Goal: Task Accomplishment & Management: Complete application form

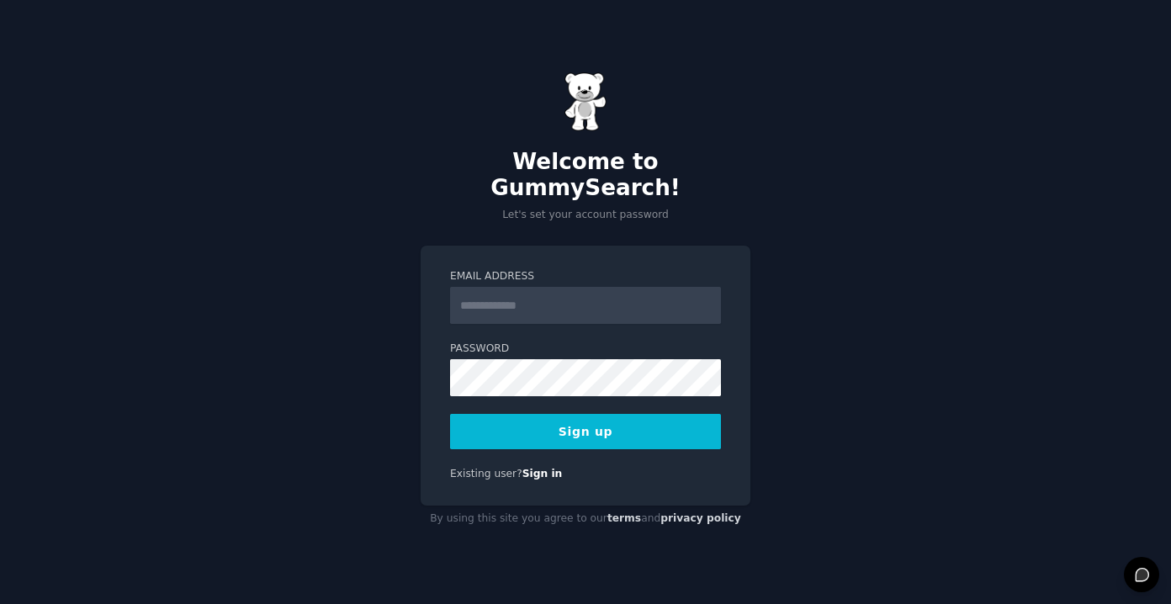
click at [482, 294] on input "Email Address" at bounding box center [585, 305] width 271 height 37
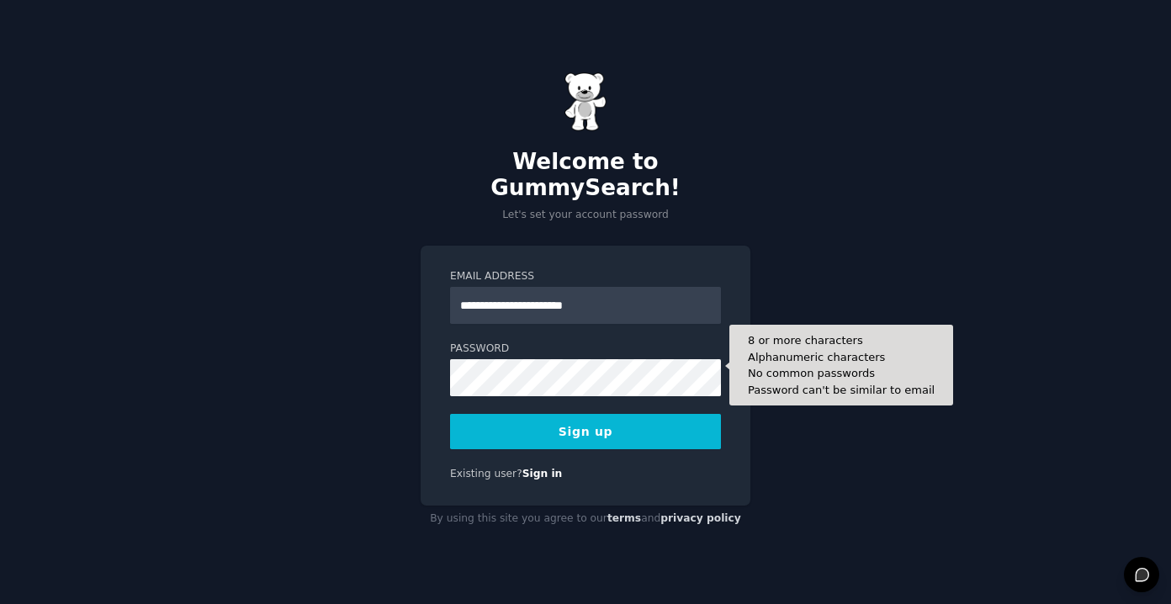
type input "**********"
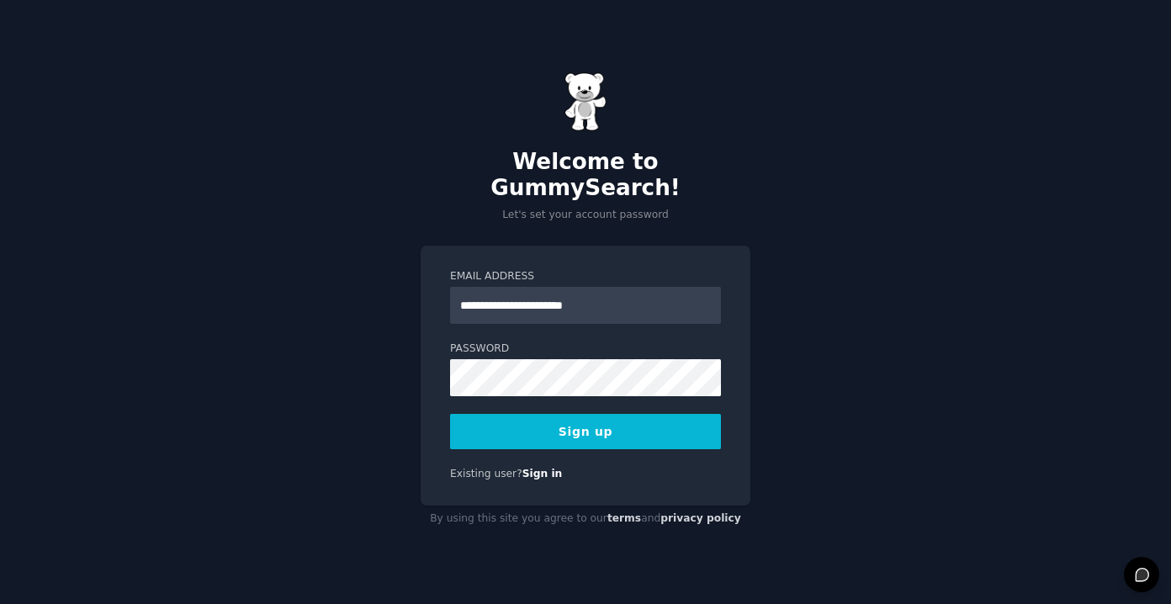
click at [544, 420] on button "Sign up" at bounding box center [585, 431] width 271 height 35
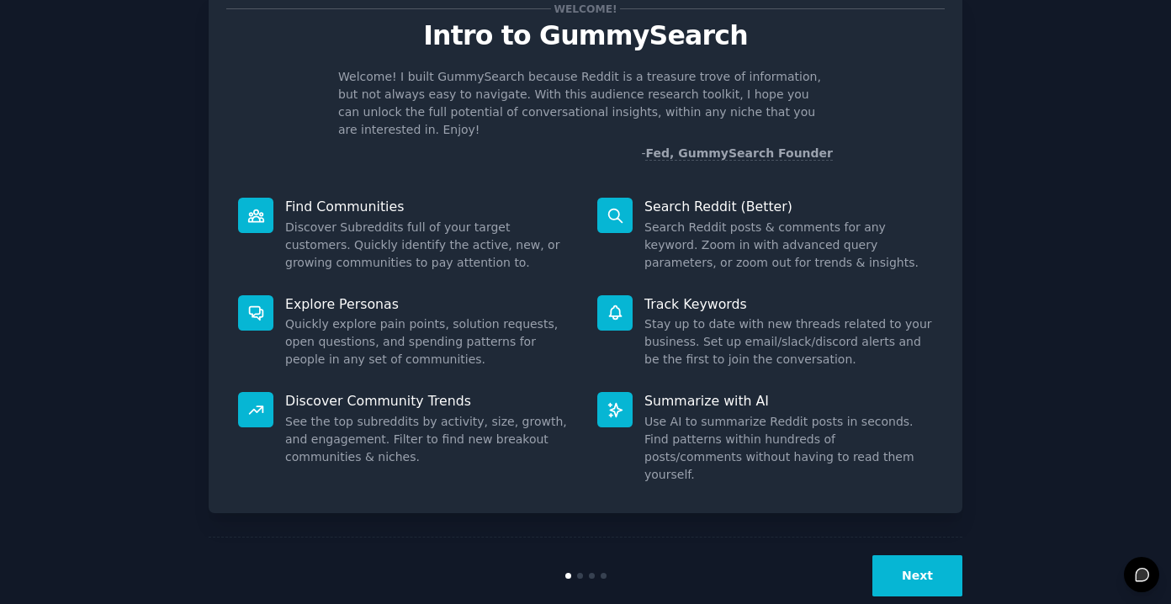
scroll to position [55, 0]
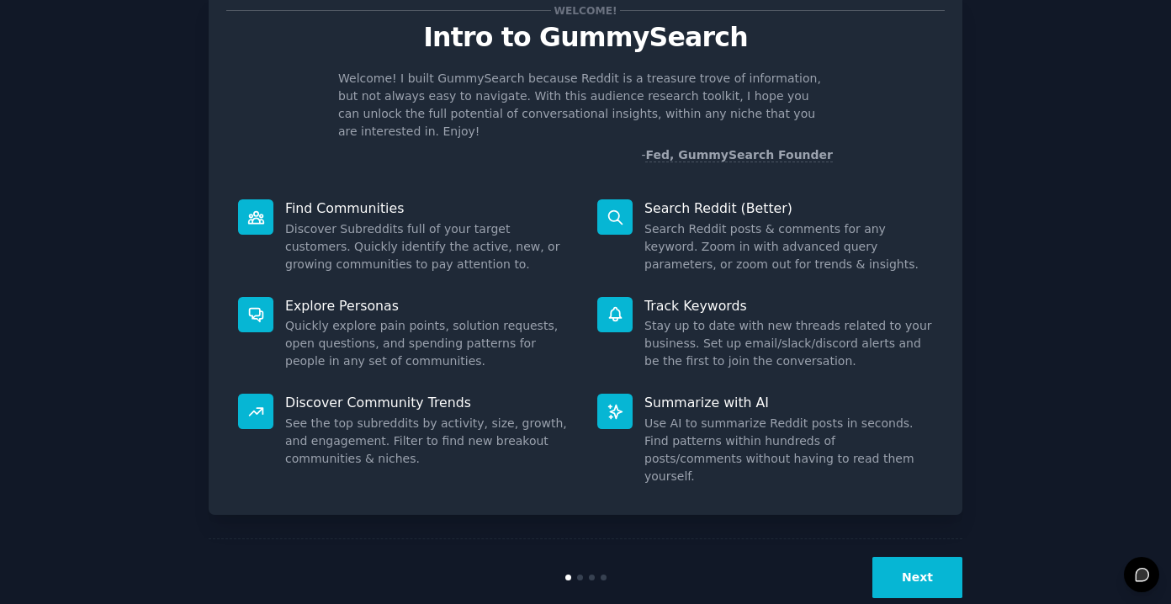
click at [892, 557] on button "Next" at bounding box center [918, 577] width 90 height 41
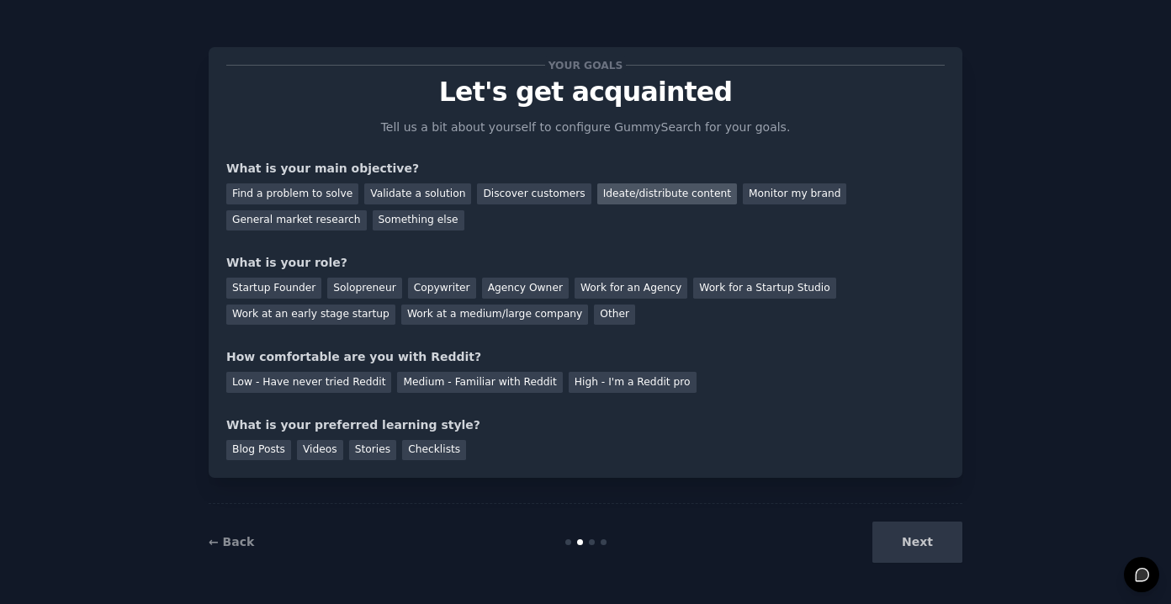
click at [624, 196] on div "Ideate/distribute content" at bounding box center [667, 193] width 140 height 21
click at [316, 218] on div "General market research" at bounding box center [296, 220] width 141 height 21
click at [643, 195] on div "Ideate/distribute content" at bounding box center [667, 193] width 140 height 21
click at [280, 288] on div "Startup Founder" at bounding box center [273, 288] width 95 height 21
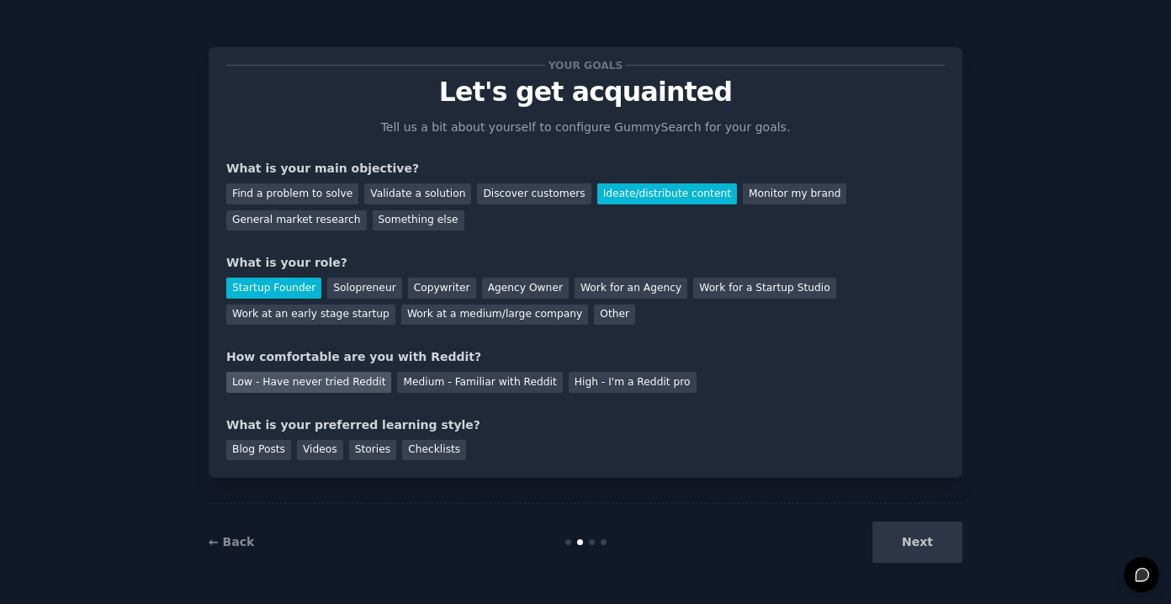
click at [353, 385] on div "Low - Have never tried Reddit" at bounding box center [308, 382] width 165 height 21
click at [327, 454] on div "Videos" at bounding box center [320, 450] width 46 height 21
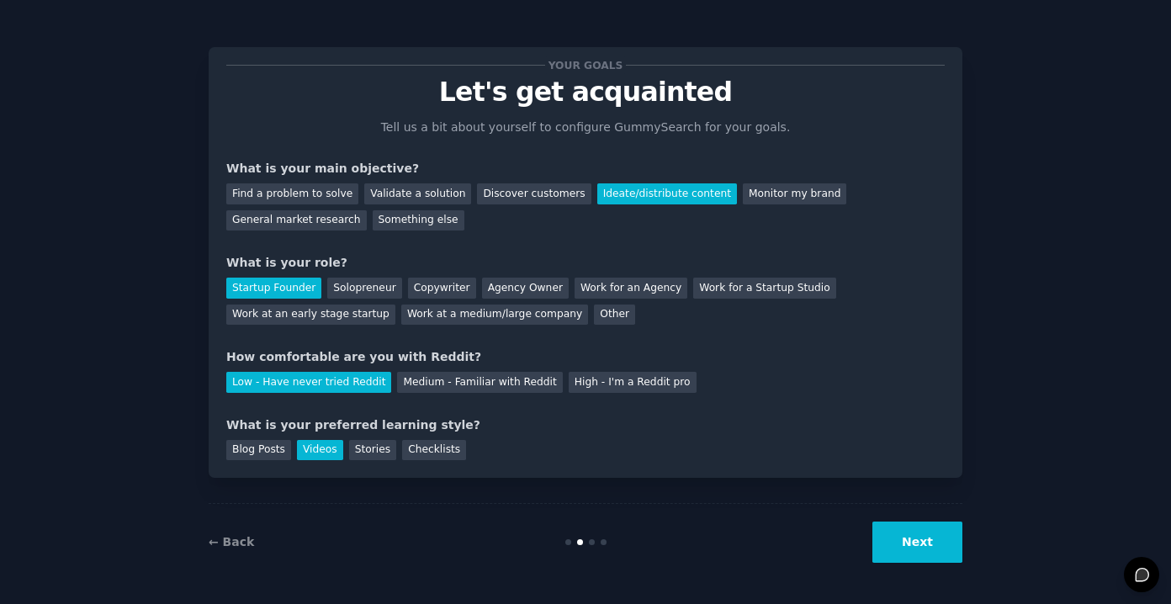
click at [915, 533] on button "Next" at bounding box center [918, 542] width 90 height 41
